Goal: Book appointment/travel/reservation

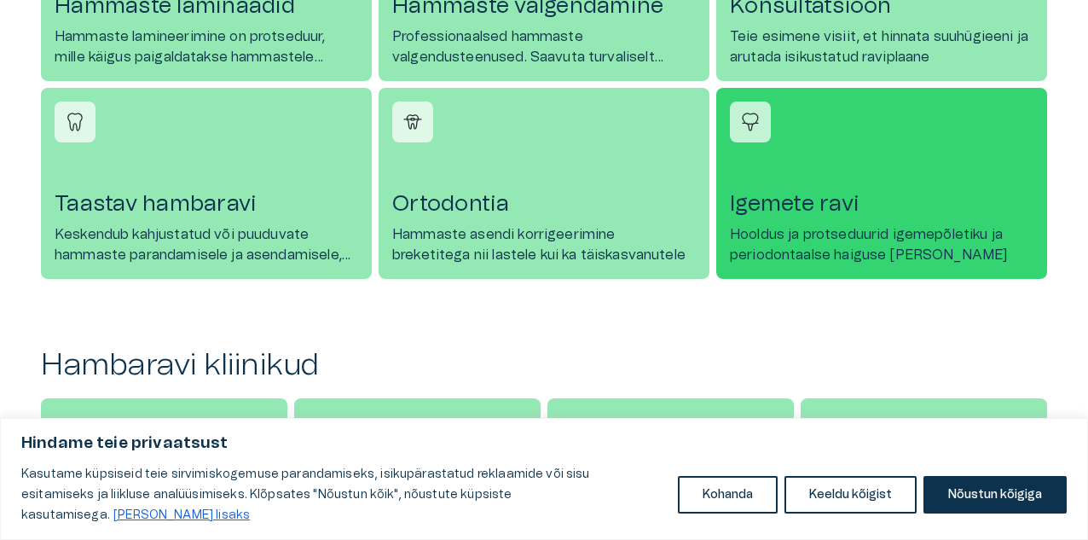
click at [802, 210] on h4 "Igemete ravi" at bounding box center [882, 203] width 304 height 27
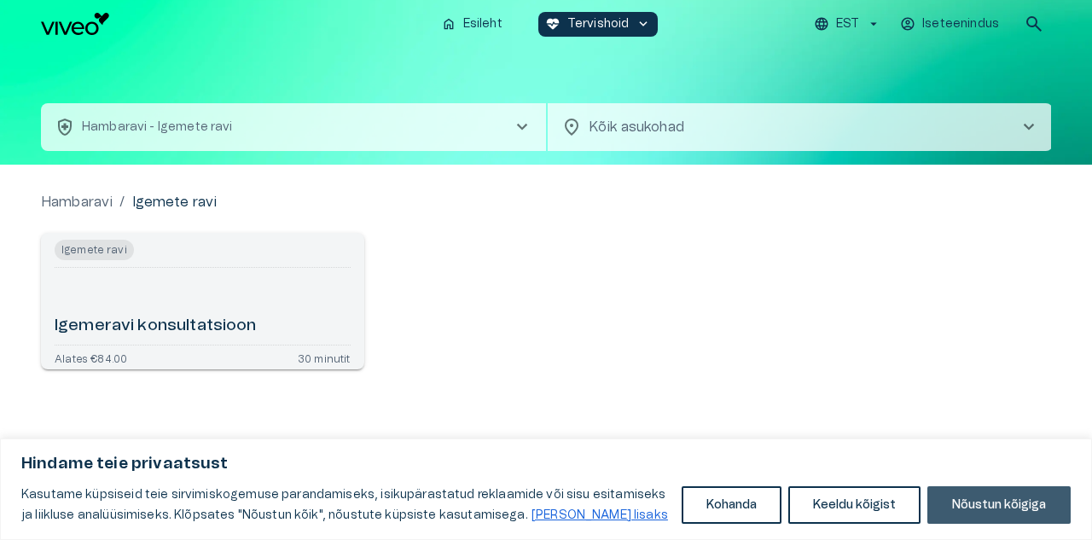
click at [995, 500] on button "Nõustun kõigiga" at bounding box center [998, 505] width 143 height 38
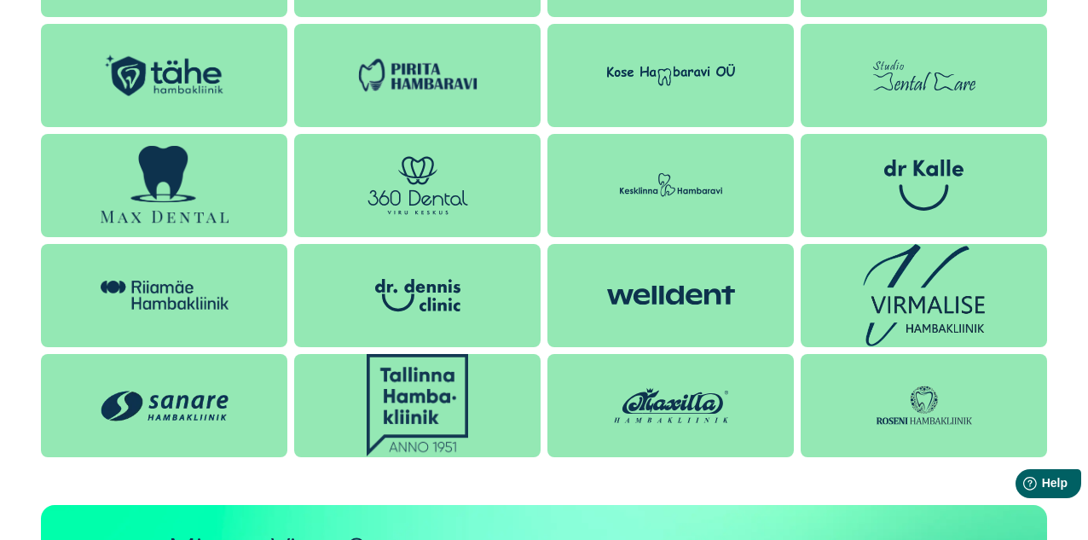
scroll to position [1774, 0]
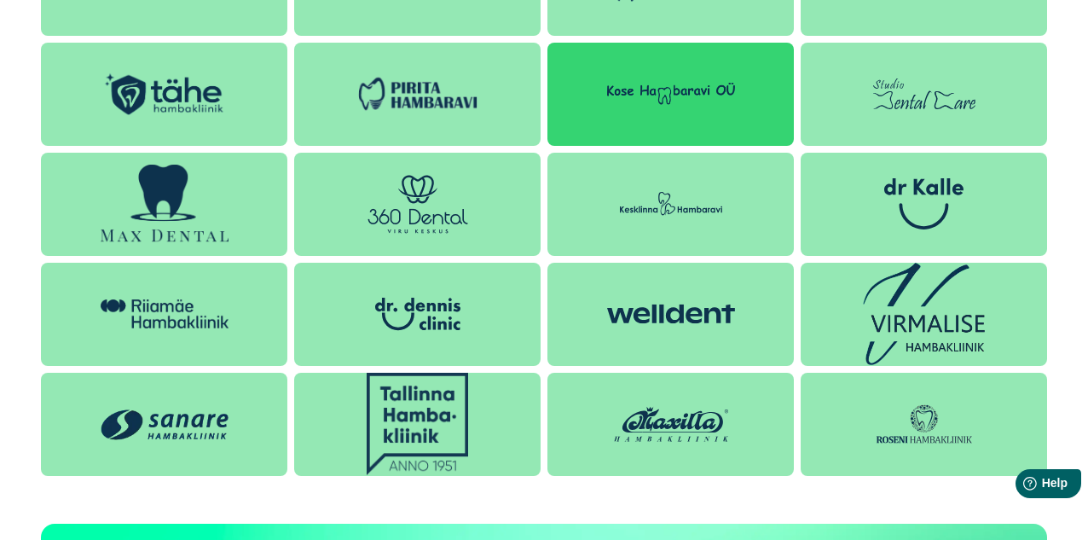
click at [660, 93] on img at bounding box center [671, 94] width 128 height 22
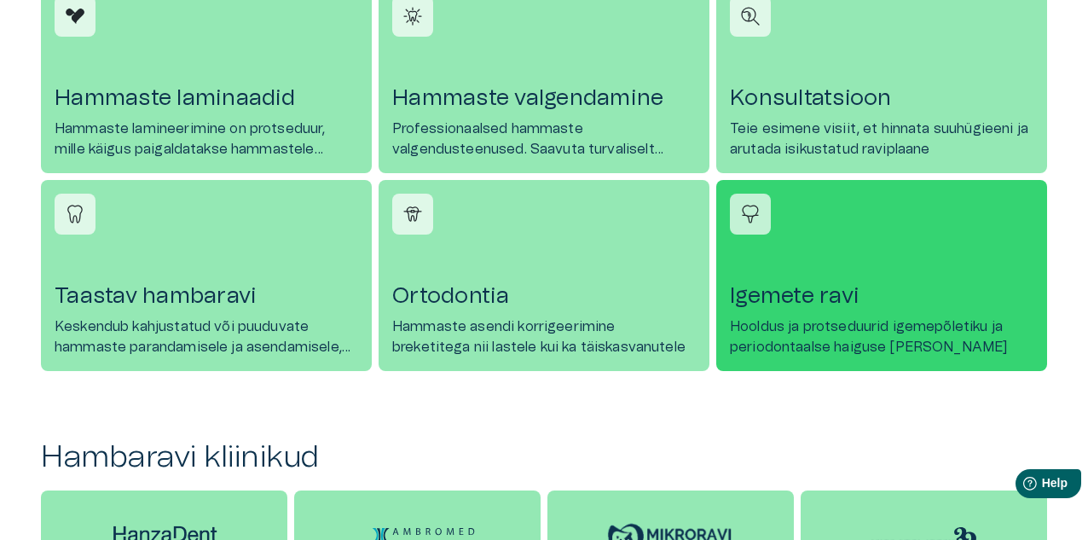
scroll to position [1218, 0]
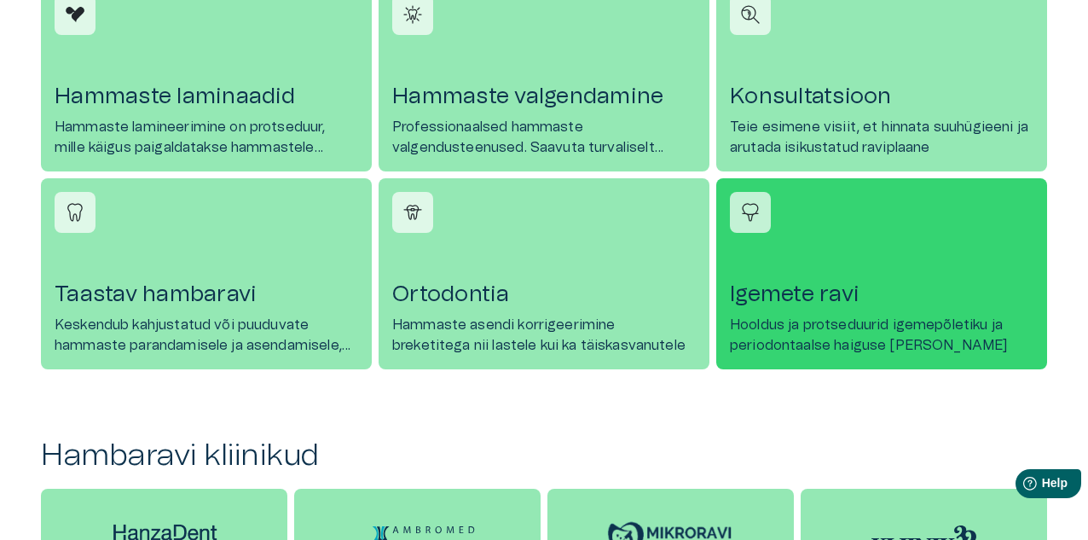
click at [815, 294] on h4 "Igemete ravi" at bounding box center [882, 294] width 304 height 27
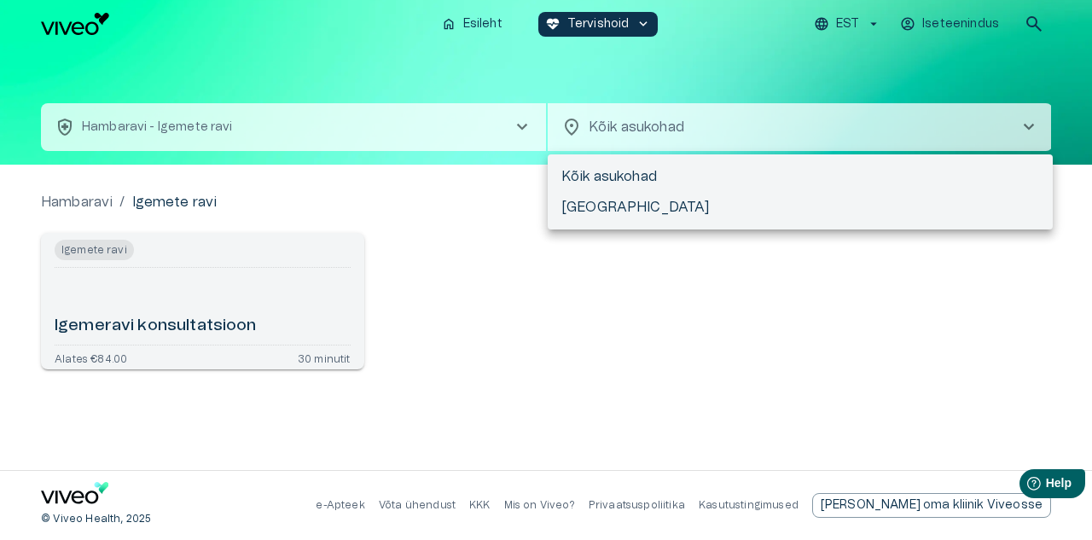
click at [648, 132] on body "Hindame teie privaatsust Kasutame küpsiseid teie sirvimiskogemuse parandamiseks…" at bounding box center [546, 270] width 1092 height 540
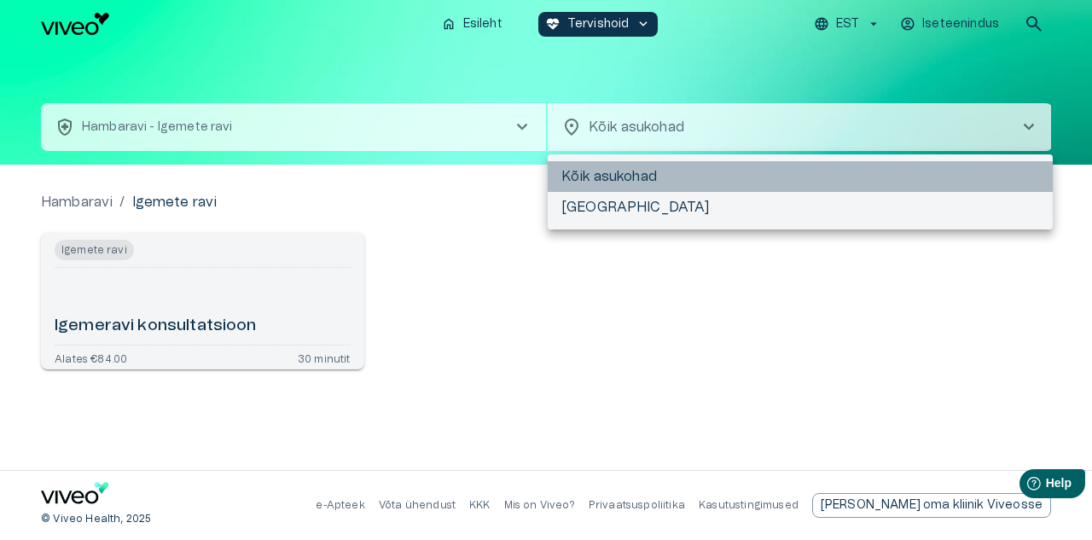
click at [642, 176] on li "Kõik asukohad" at bounding box center [800, 176] width 505 height 31
